Goal: Transaction & Acquisition: Purchase product/service

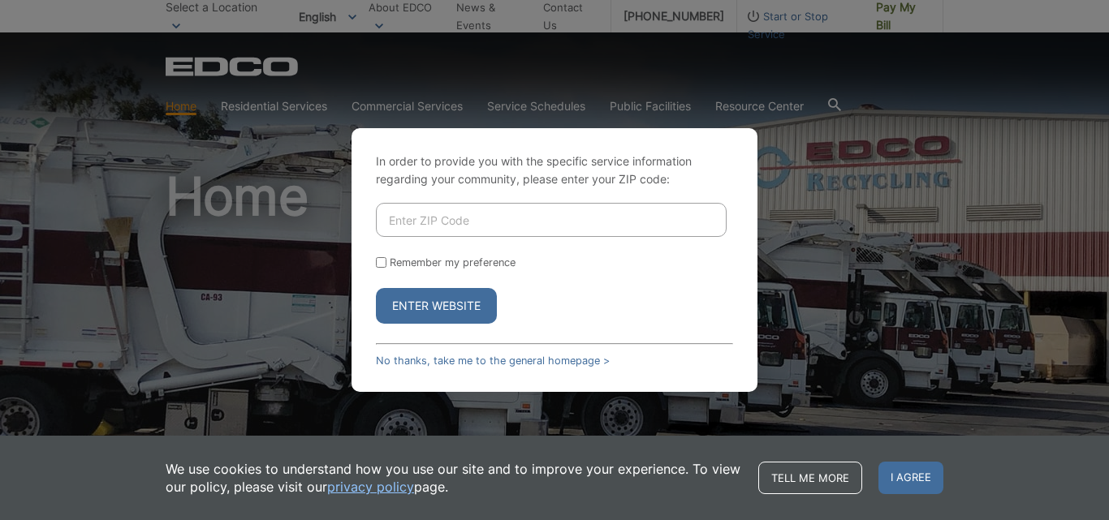
click at [399, 220] on input "Enter ZIP Code" at bounding box center [551, 220] width 351 height 34
click at [486, 127] on div "In order to provide you with the specific service information regarding your co…" at bounding box center [554, 260] width 1109 height 520
click at [422, 219] on input "9207" at bounding box center [551, 220] width 351 height 34
type input "92078"
click at [383, 262] on input "Remember my preference" at bounding box center [381, 262] width 11 height 11
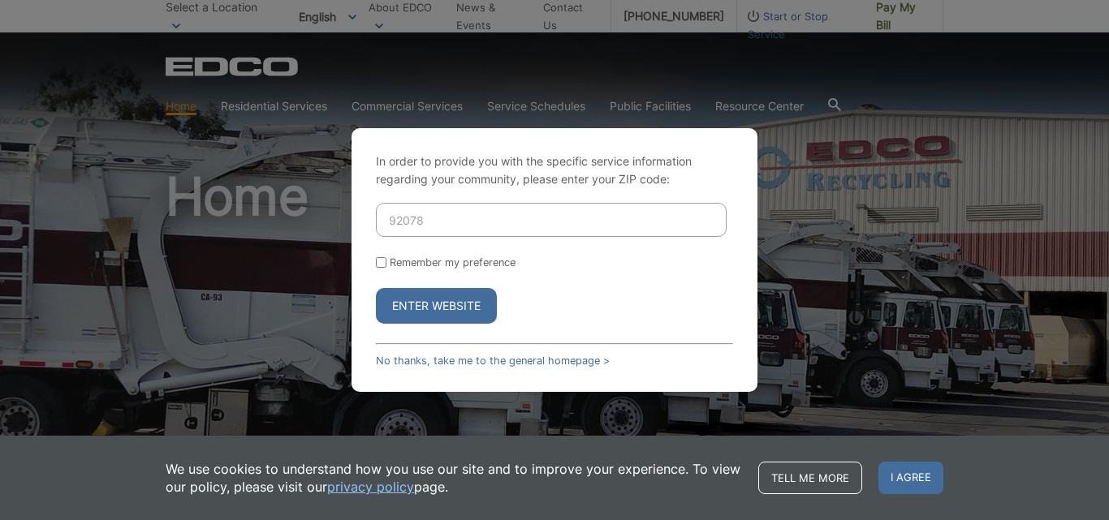
checkbox input "true"
click at [417, 302] on button "Enter Website" at bounding box center [436, 306] width 121 height 36
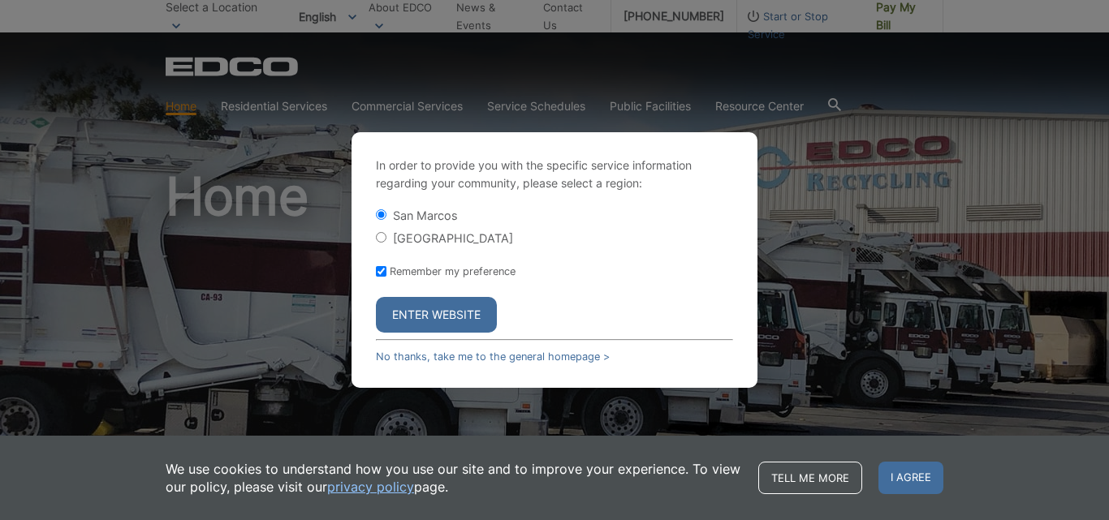
click at [427, 313] on button "Enter Website" at bounding box center [436, 315] width 121 height 36
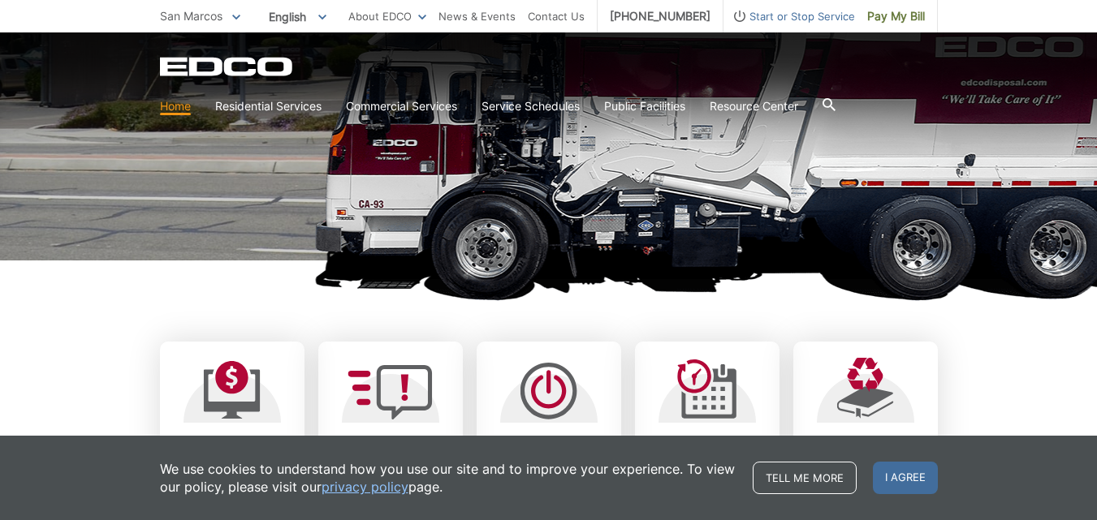
scroll to position [325, 0]
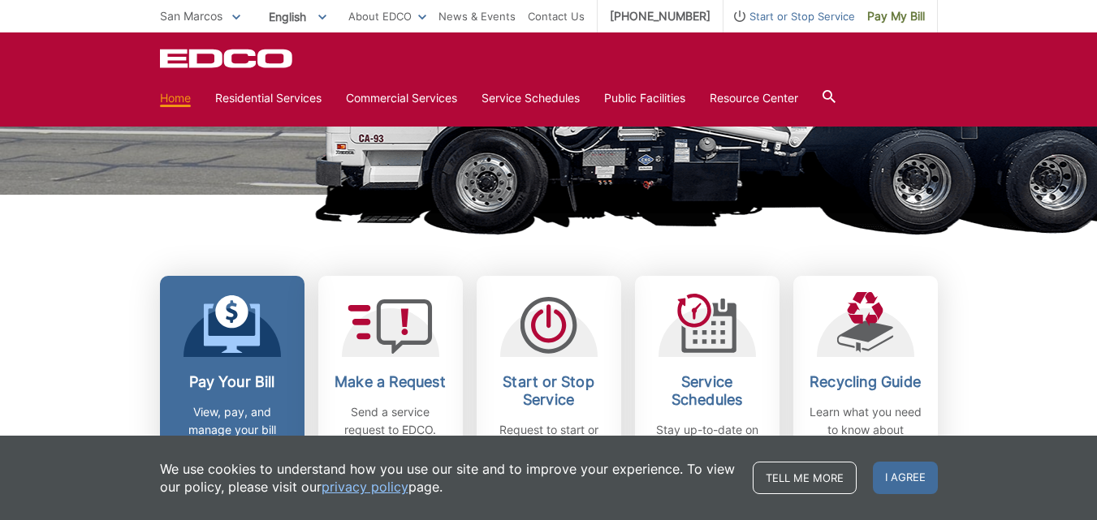
click at [248, 382] on h2 "Pay Your Bill" at bounding box center [232, 382] width 120 height 18
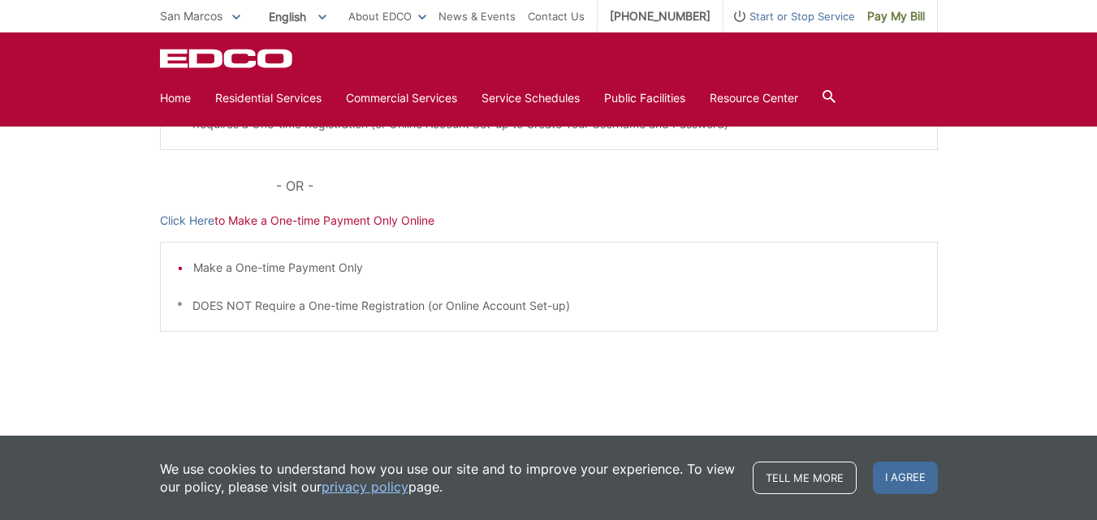
scroll to position [420, 0]
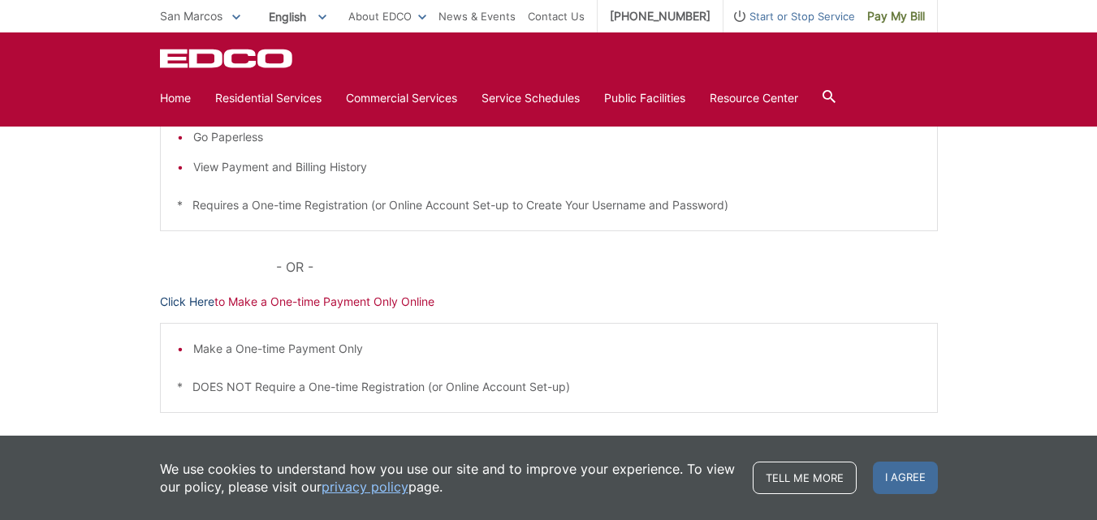
click at [191, 300] on link "Click Here" at bounding box center [187, 302] width 54 height 18
